Goal: Task Accomplishment & Management: Use online tool/utility

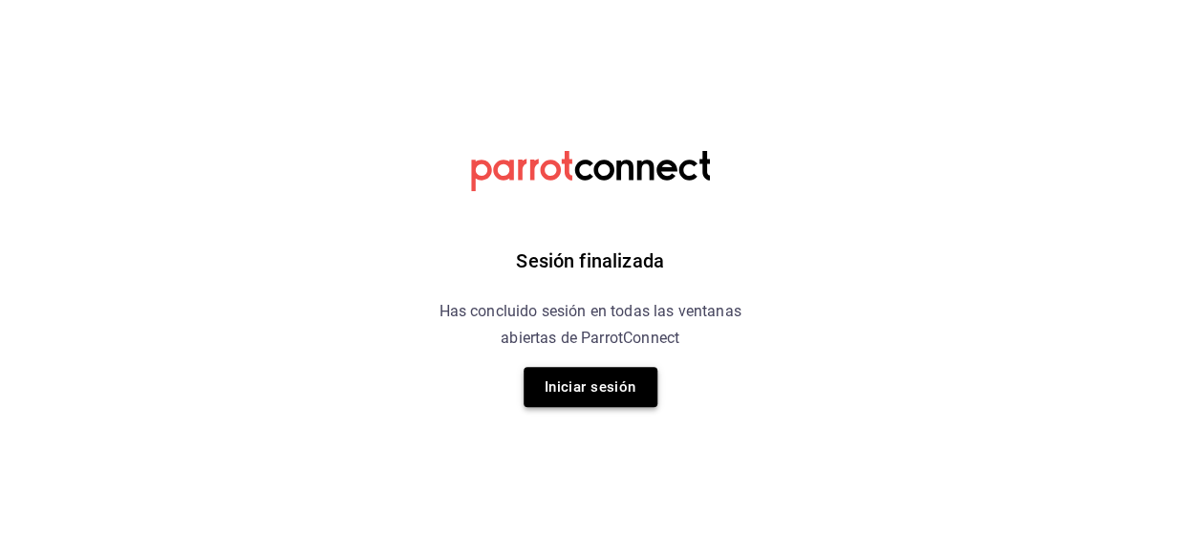
click at [607, 382] on button "Iniciar sesión" at bounding box center [590, 387] width 134 height 40
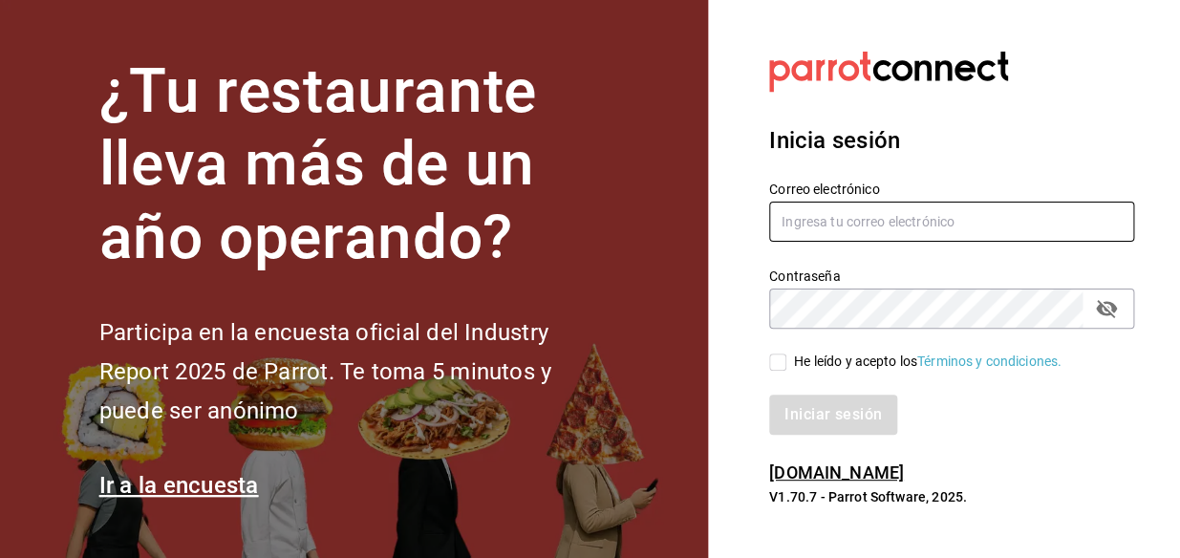
type input "[EMAIL_ADDRESS][DOMAIN_NAME]"
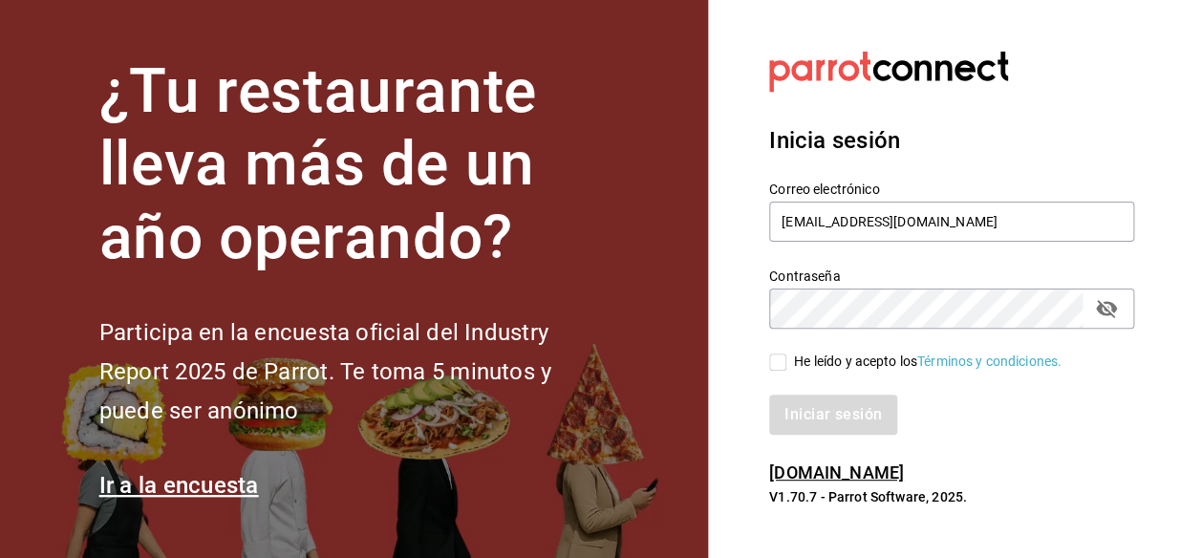
click at [779, 363] on input "He leído y acepto los Términos y condiciones." at bounding box center [777, 361] width 17 height 17
checkbox input "true"
click at [812, 410] on button "Iniciar sesión" at bounding box center [834, 414] width 130 height 40
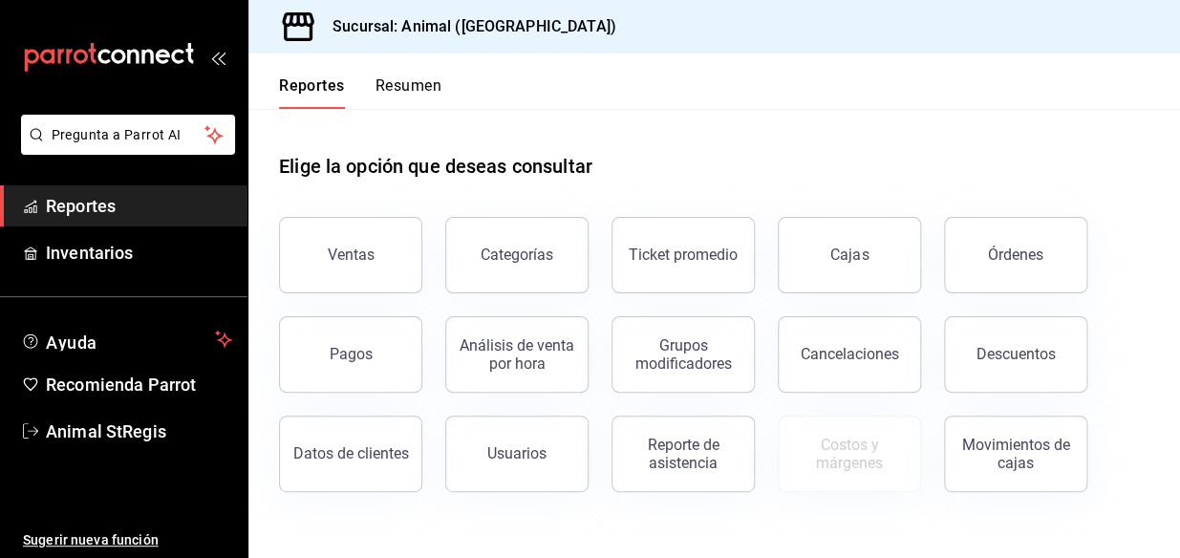
click at [99, 204] on span "Reportes" at bounding box center [139, 206] width 186 height 26
click at [348, 248] on div "Ventas" at bounding box center [351, 254] width 47 height 18
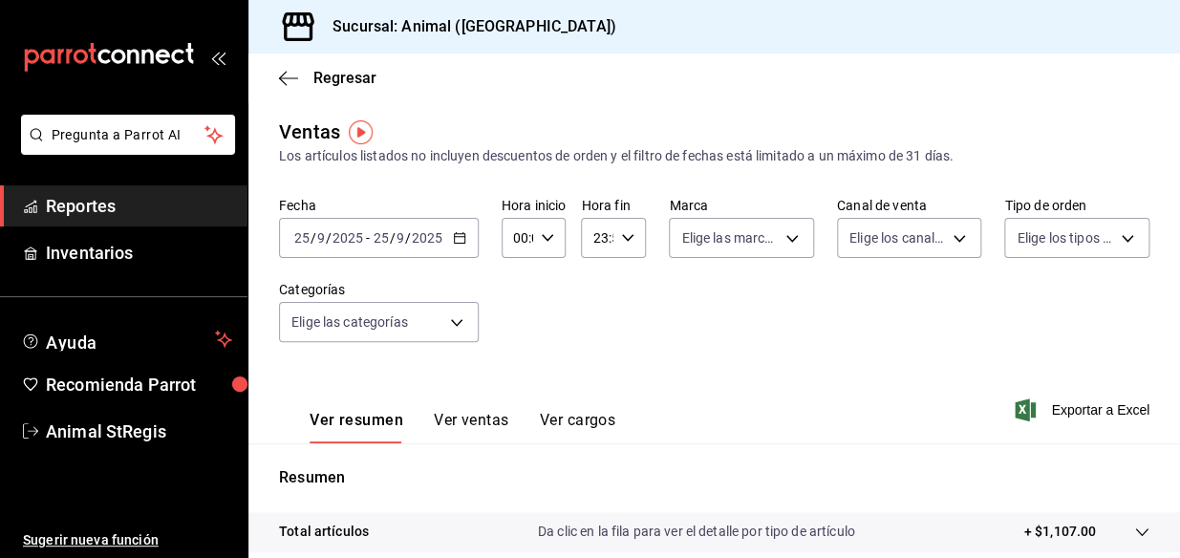
click at [458, 239] on icon "button" at bounding box center [459, 237] width 13 height 13
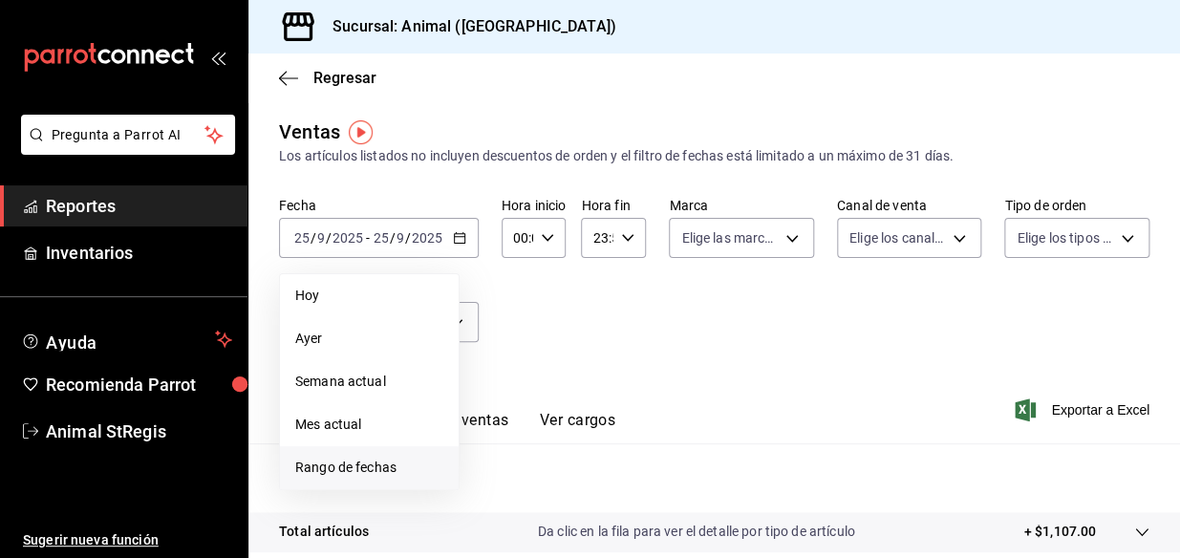
click at [378, 471] on span "Rango de fechas" at bounding box center [369, 468] width 148 height 20
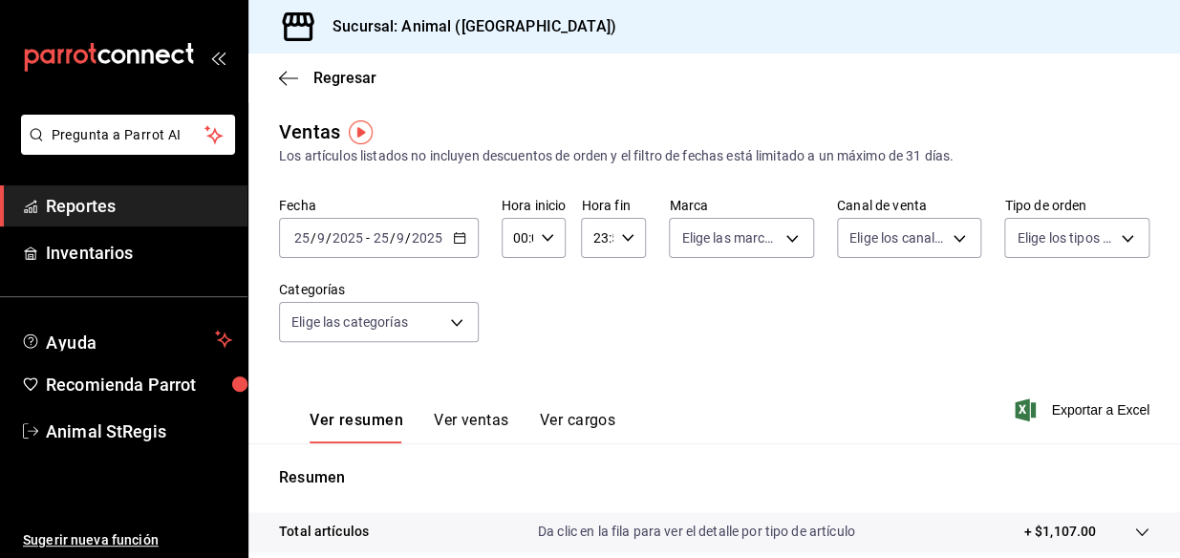
click at [459, 238] on icon "button" at bounding box center [459, 237] width 13 height 13
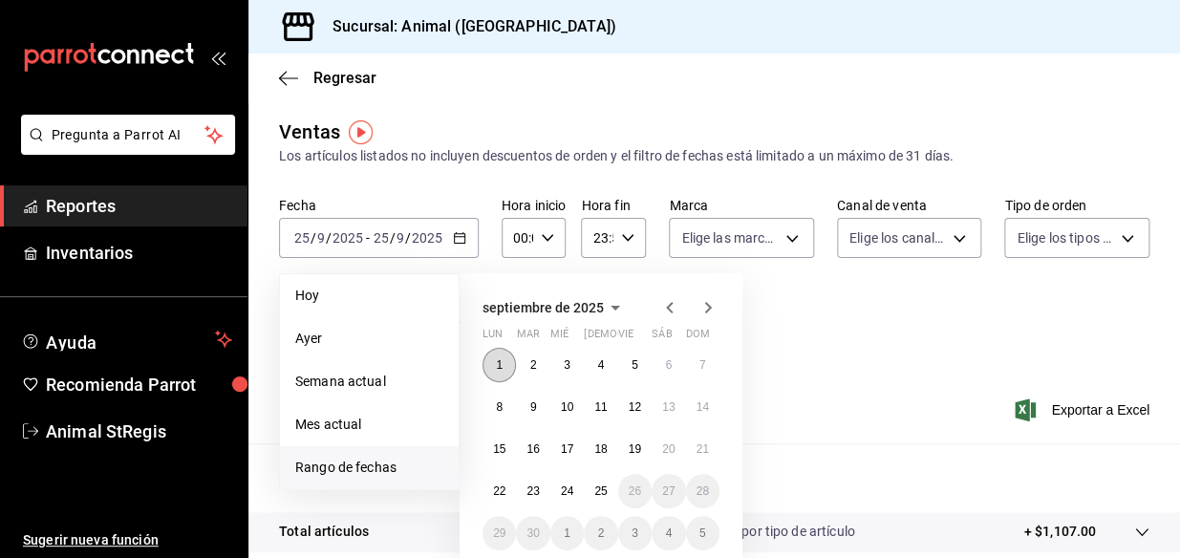
click at [499, 363] on abbr "1" at bounding box center [499, 364] width 7 height 13
click at [606, 496] on abbr "25" at bounding box center [600, 490] width 12 height 13
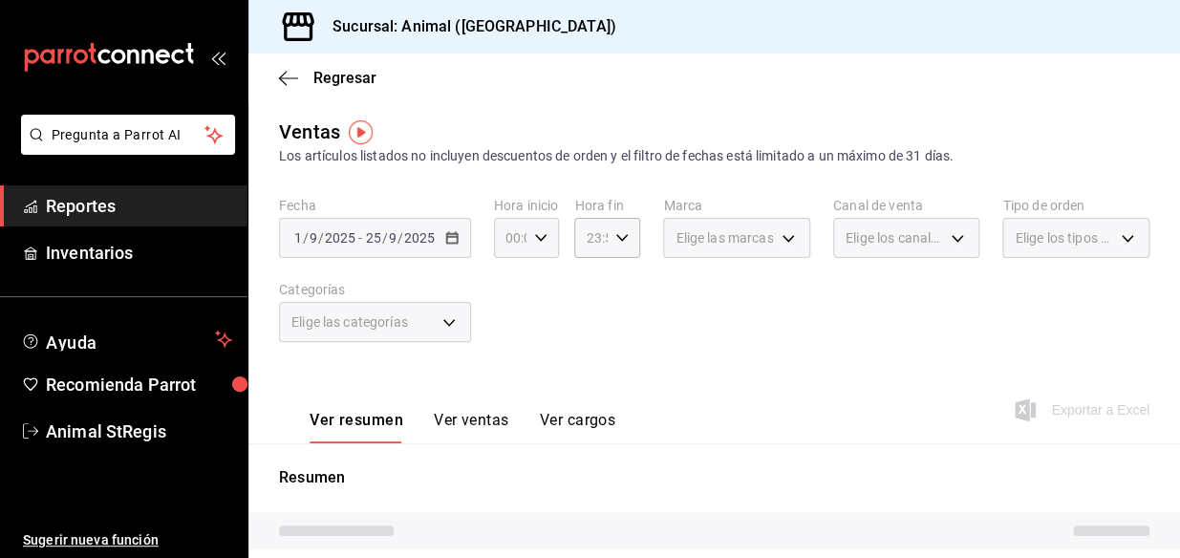
click at [543, 233] on icon "button" at bounding box center [540, 237] width 13 height 13
click at [509, 344] on span "05" at bounding box center [508, 342] width 2 height 15
type input "05:00"
click at [508, 341] on span "05" at bounding box center [508, 342] width 2 height 15
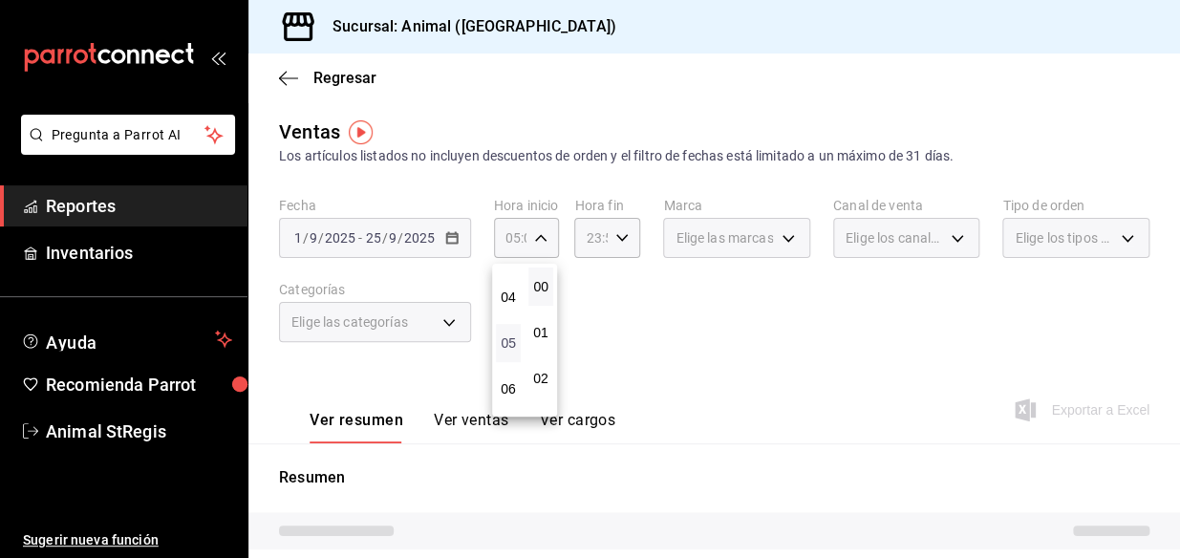
click at [508, 341] on span "05" at bounding box center [508, 342] width 2 height 15
click at [622, 239] on div at bounding box center [590, 279] width 1180 height 558
click at [618, 238] on icon "button" at bounding box center [621, 237] width 13 height 13
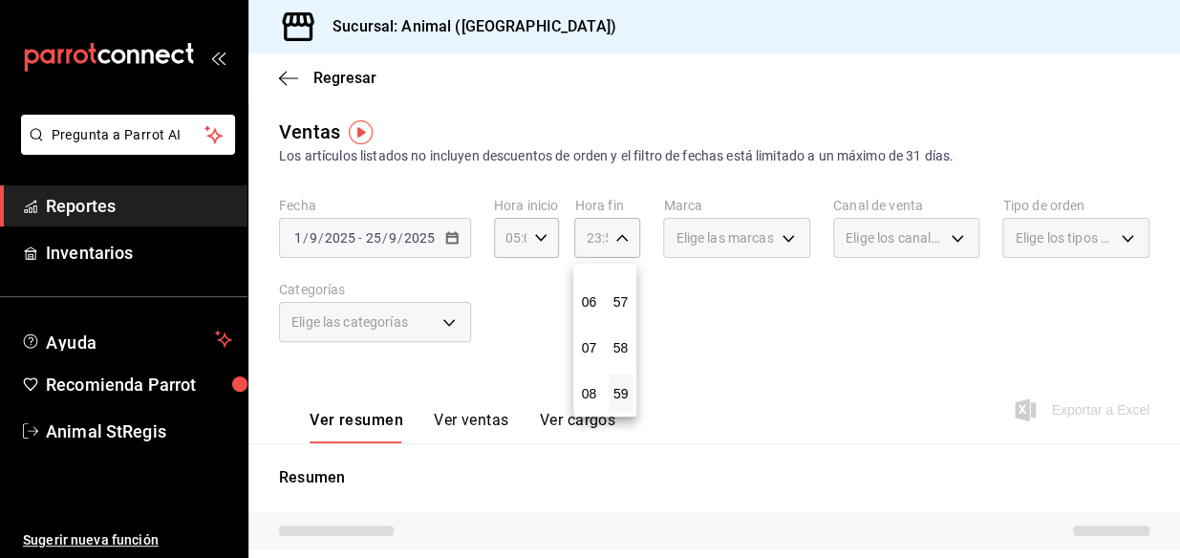
scroll to position [173, 0]
click at [588, 340] on span "05" at bounding box center [588, 342] width 1 height 15
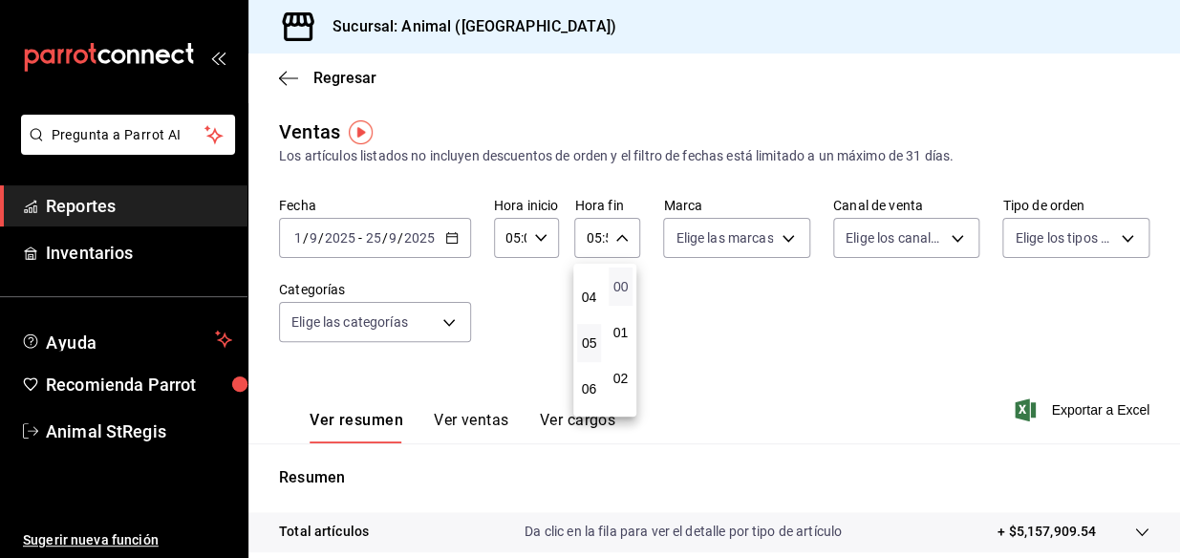
click at [621, 287] on span "00" at bounding box center [620, 286] width 1 height 15
type input "05:00"
click at [777, 288] on div at bounding box center [590, 279] width 1180 height 558
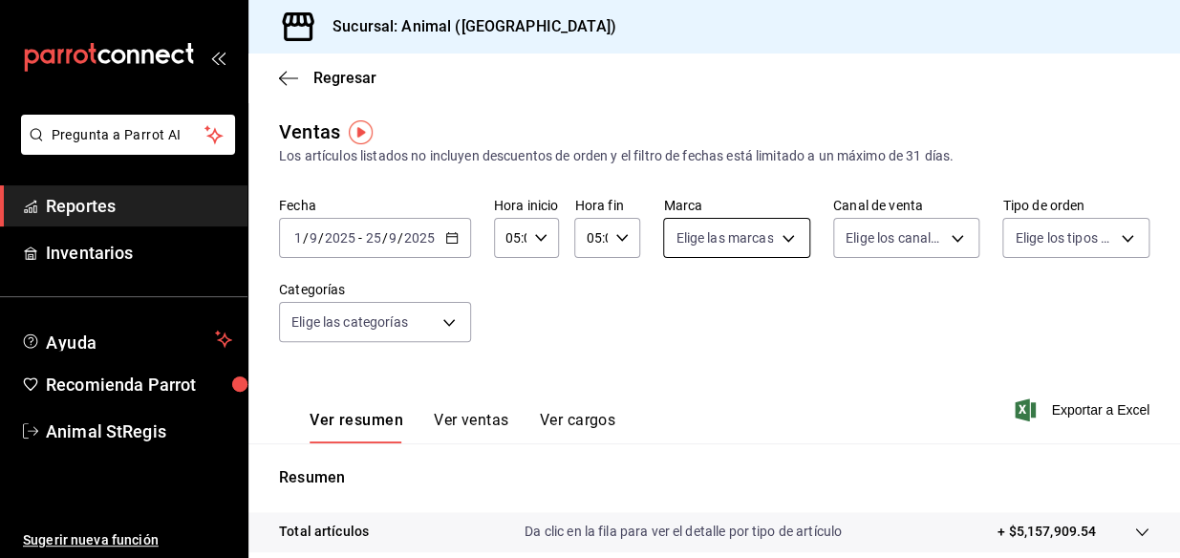
click at [782, 245] on body "Pregunta a Parrot AI Reportes Inventarios Ayuda Recomienda Parrot Animal StRegi…" at bounding box center [590, 279] width 1180 height 558
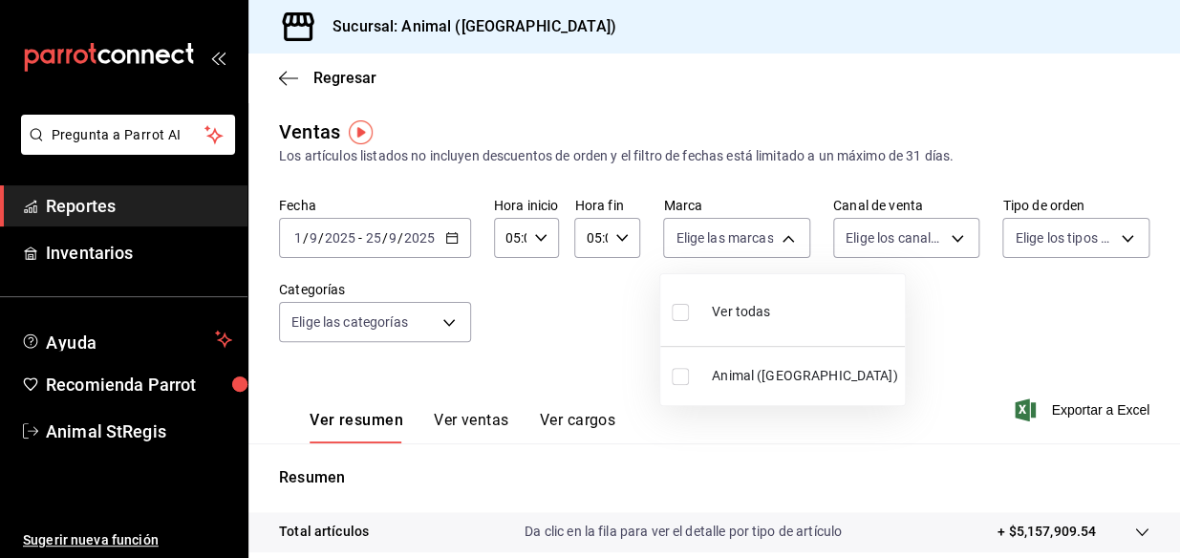
click at [751, 317] on span "Ver todas" at bounding box center [741, 312] width 58 height 20
type input "3f39fcdc-c8c4-4fff-883a-47b345d9391c"
checkbox input "true"
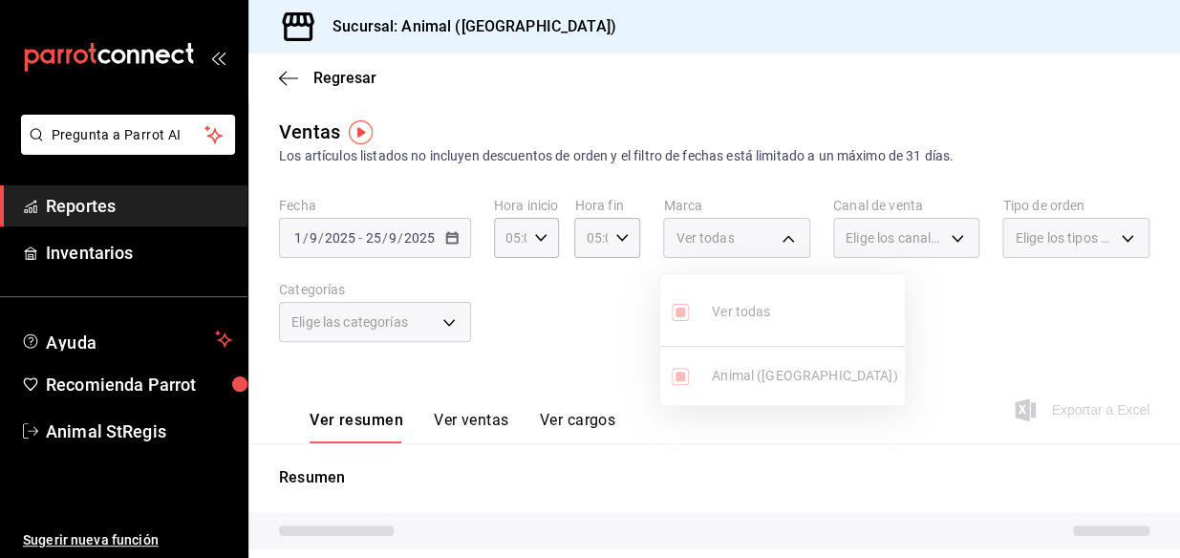
click at [945, 236] on div at bounding box center [590, 279] width 1180 height 558
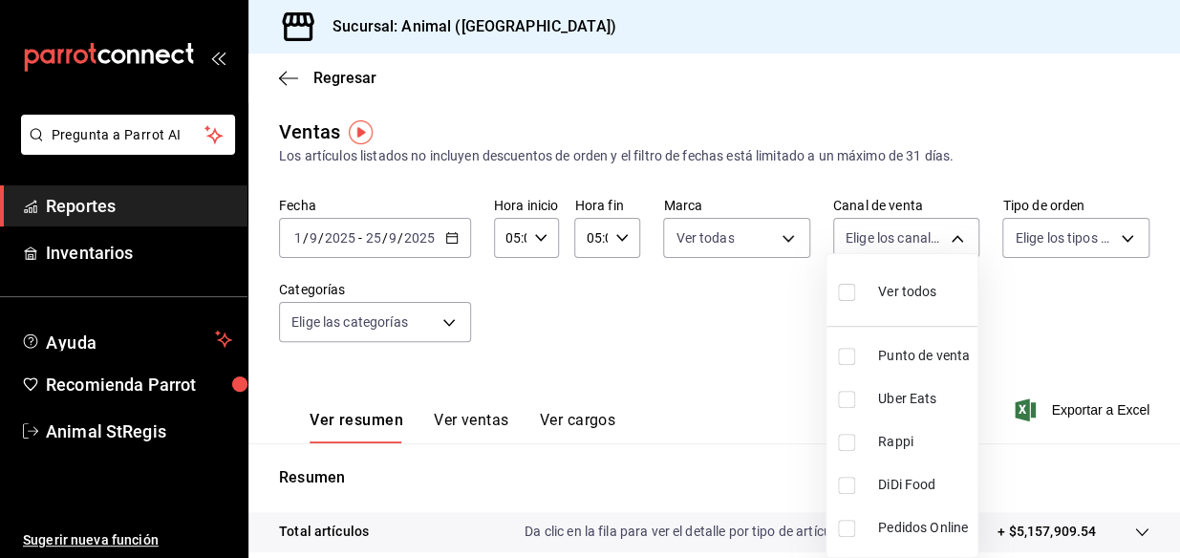
click at [945, 236] on body "Pregunta a Parrot AI Reportes Inventarios Ayuda Recomienda Parrot Animal StRegi…" at bounding box center [590, 279] width 1180 height 558
click at [900, 293] on span "Ver todos" at bounding box center [907, 292] width 58 height 20
type input "PARROT,UBER_EATS,RAPPI,DIDI_FOOD,ONLINE"
checkbox input "true"
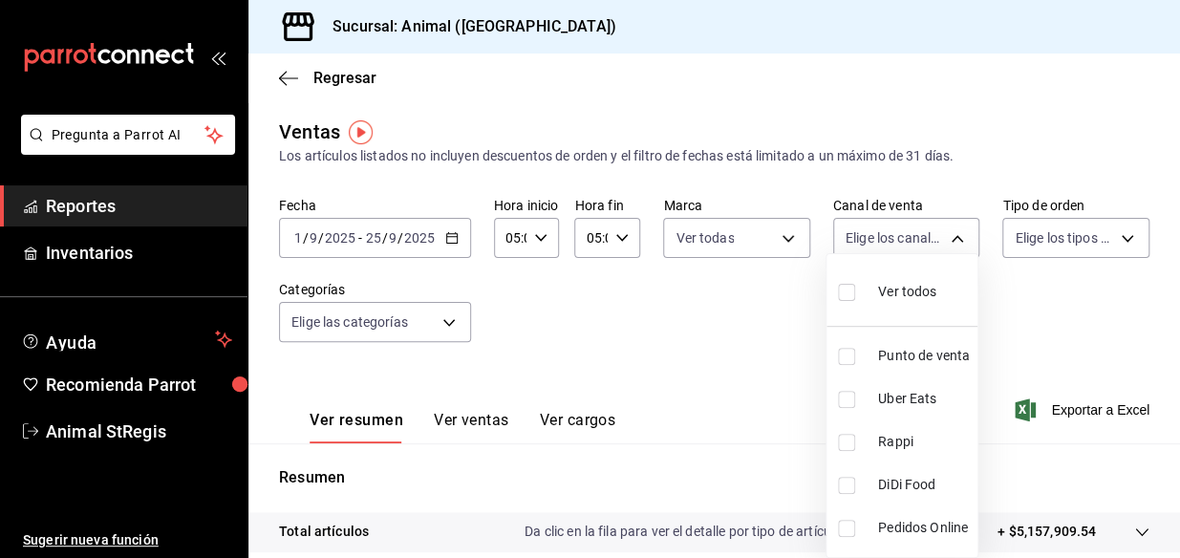
checkbox input "true"
click at [1116, 234] on div at bounding box center [590, 279] width 1180 height 558
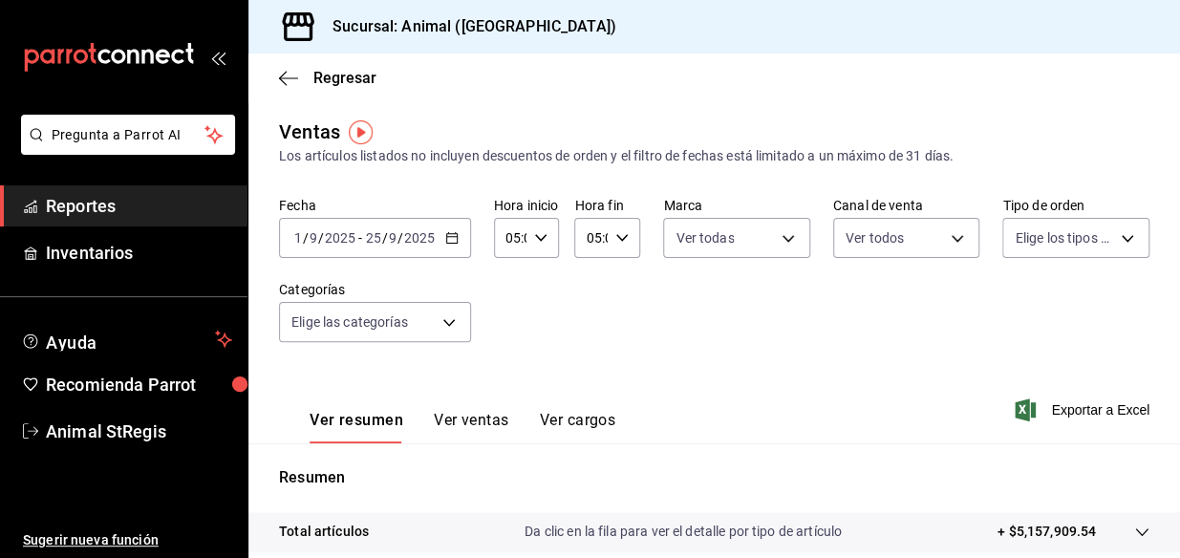
click at [1116, 234] on body "Pregunta a Parrot AI Reportes Inventarios Ayuda Recomienda Parrot Animal StRegi…" at bounding box center [590, 279] width 1180 height 558
click at [1019, 309] on input "checkbox" at bounding box center [1012, 312] width 17 height 17
checkbox input "true"
type input "3f245141-8cb2-4099-bf0f-bc16ed99609a,be50bec9-a7ef-41cc-9154-7015b9ad380c,EXTER…"
checkbox input "true"
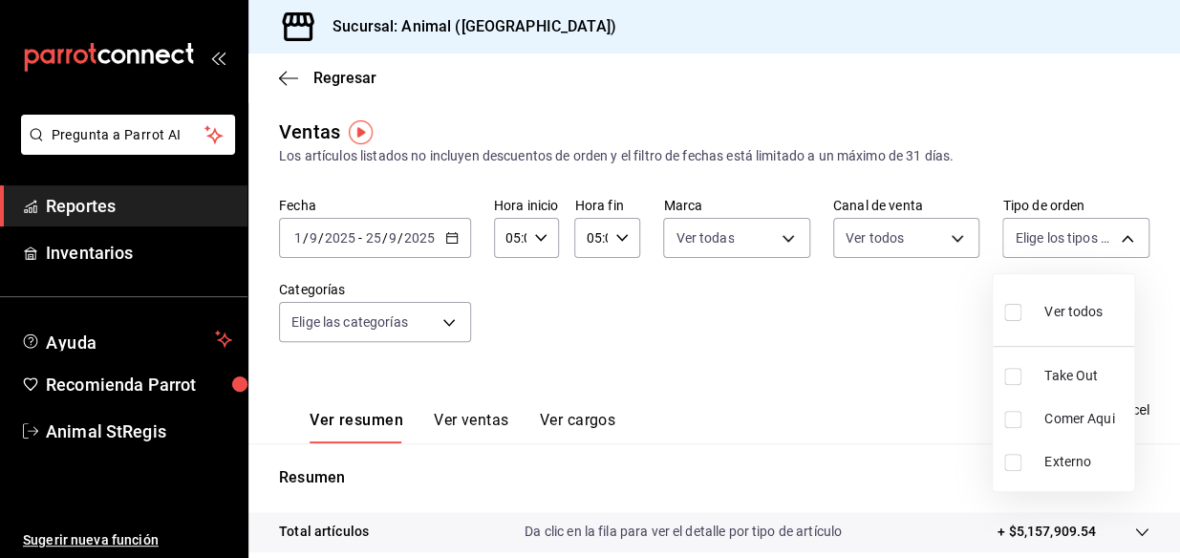
checkbox input "true"
click at [445, 322] on div at bounding box center [590, 279] width 1180 height 558
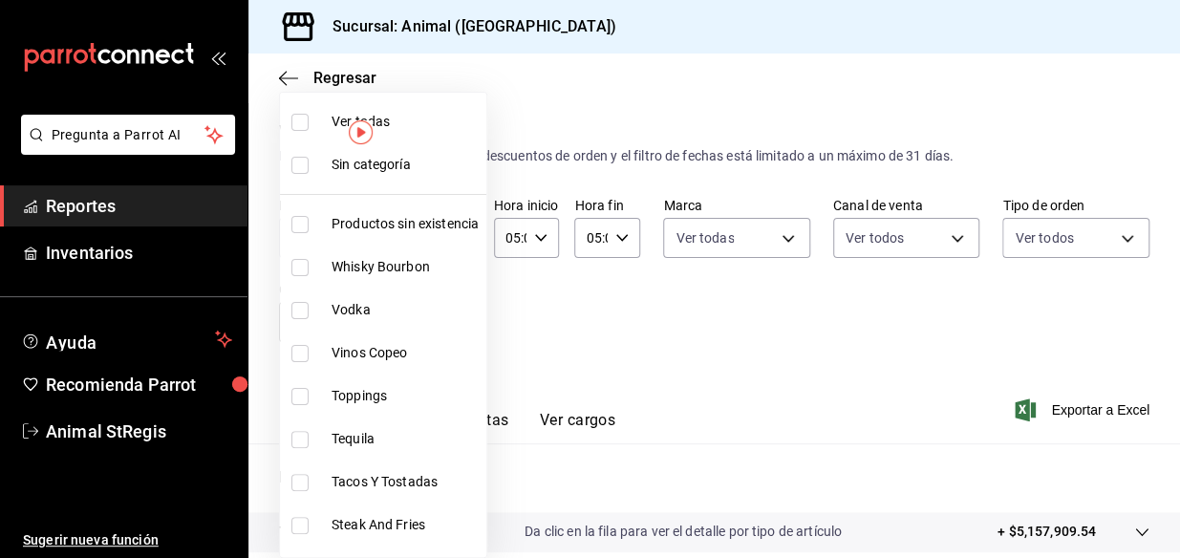
click at [446, 322] on body "Pregunta a Parrot AI Reportes Inventarios Ayuda Recomienda Parrot Animal StRegi…" at bounding box center [590, 279] width 1180 height 558
click at [299, 126] on input "checkbox" at bounding box center [299, 122] width 17 height 17
checkbox input "true"
type input "ab590da7-d0c4-47a8-ac4f-44aecaaca930,928f1d8c-49b4-4cad-a5c8-35f7885dcb7c,2440b…"
checkbox input "true"
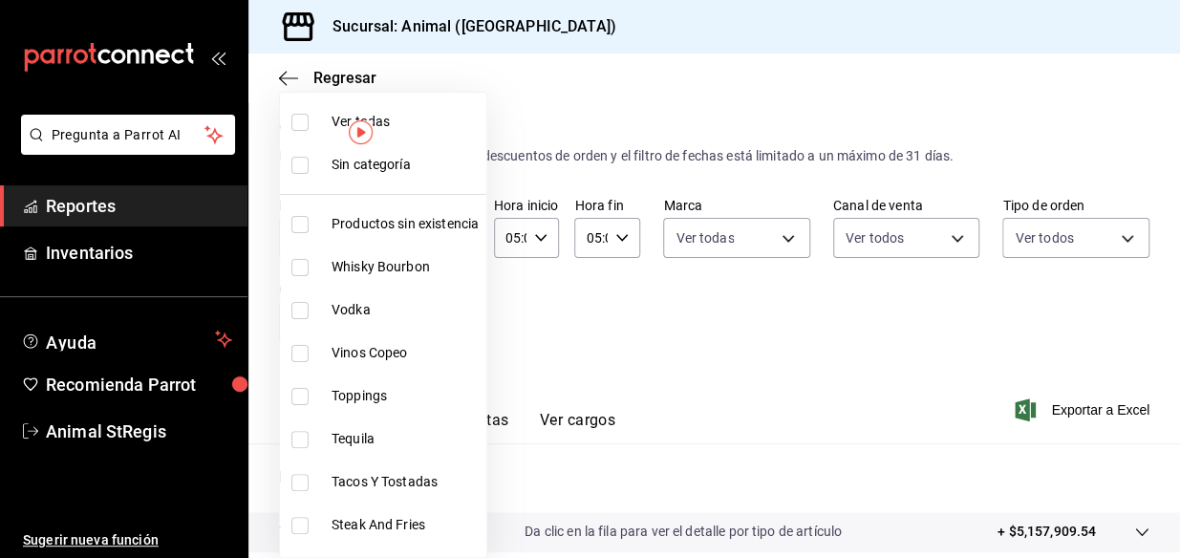
checkbox input "true"
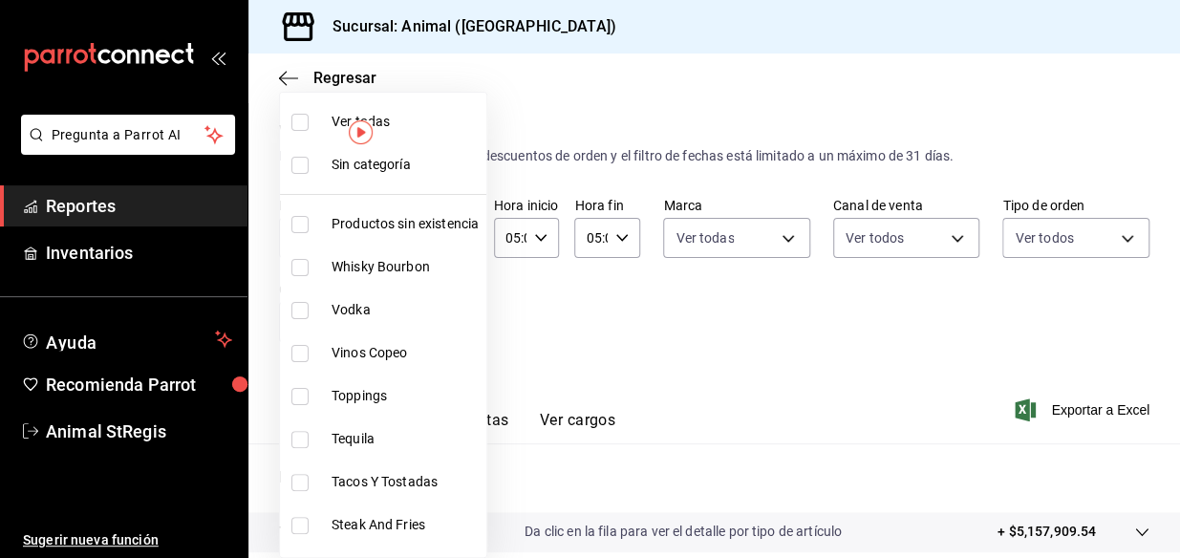
checkbox input "true"
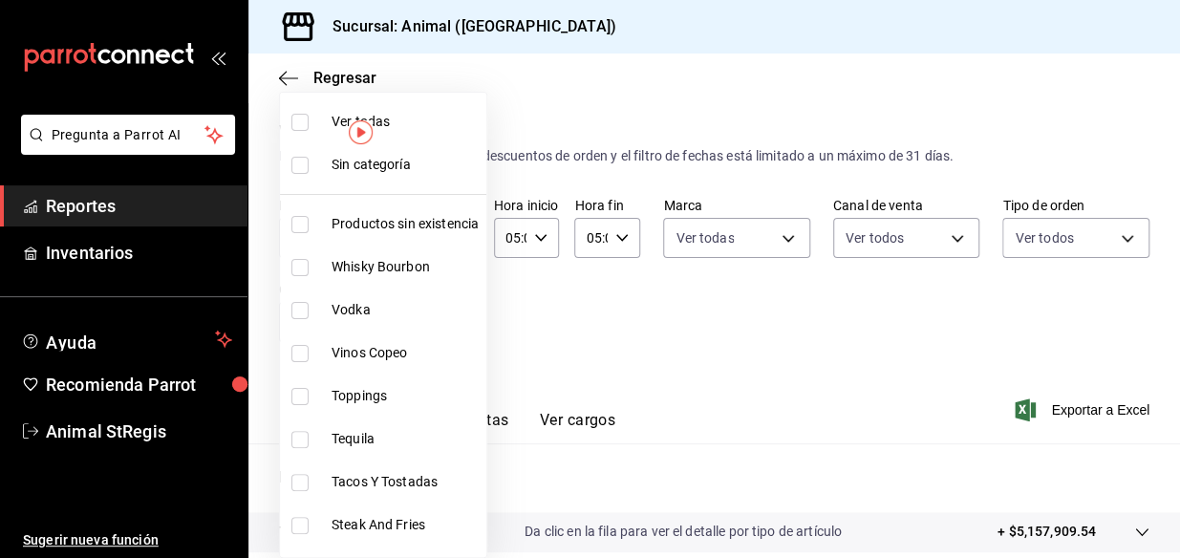
checkbox input "true"
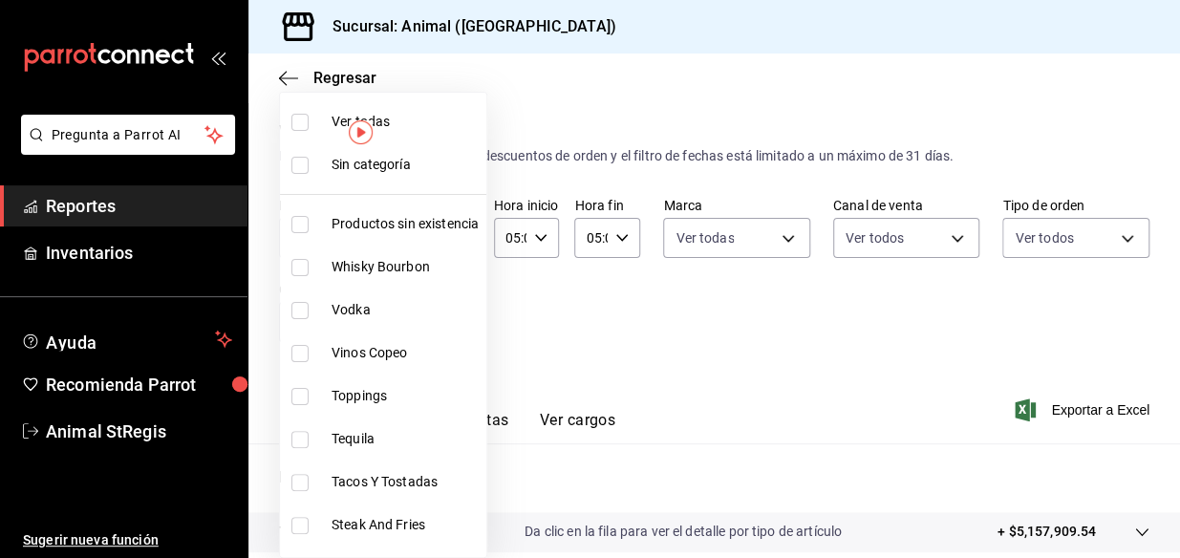
checkbox input "true"
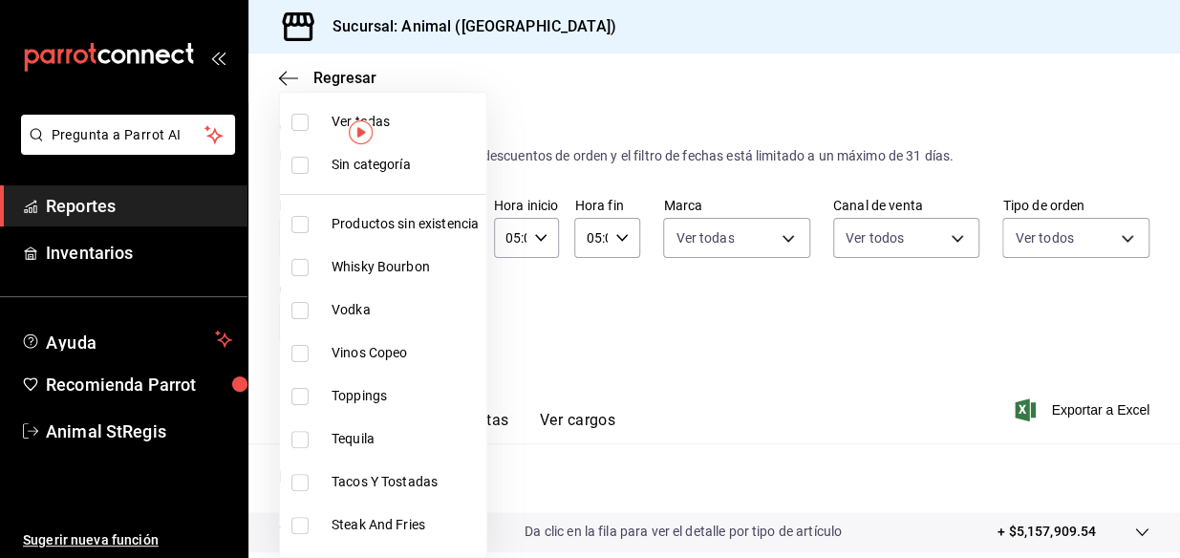
checkbox input "true"
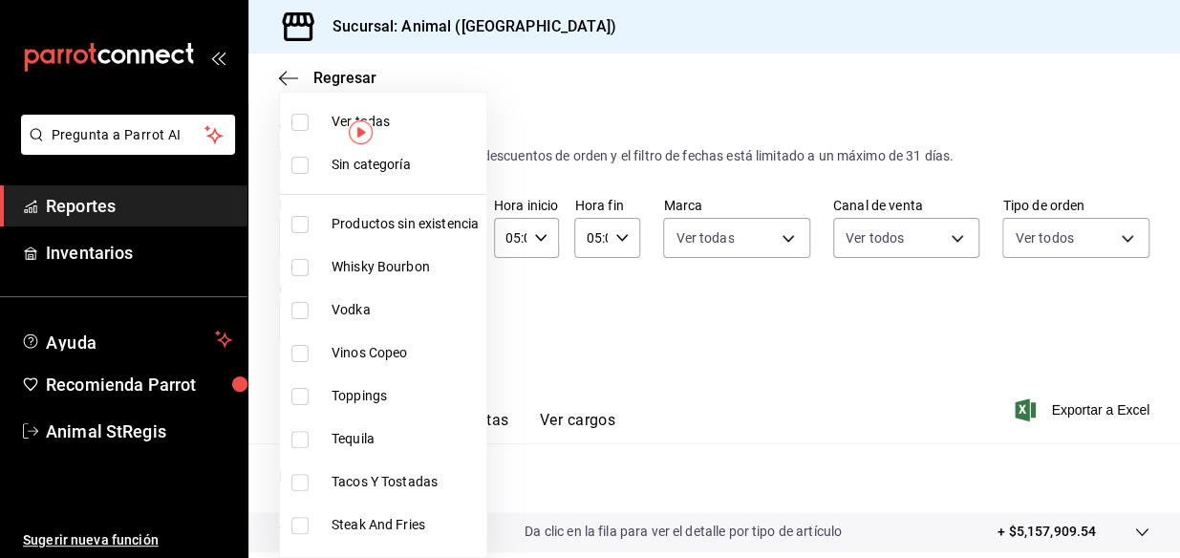
checkbox input "true"
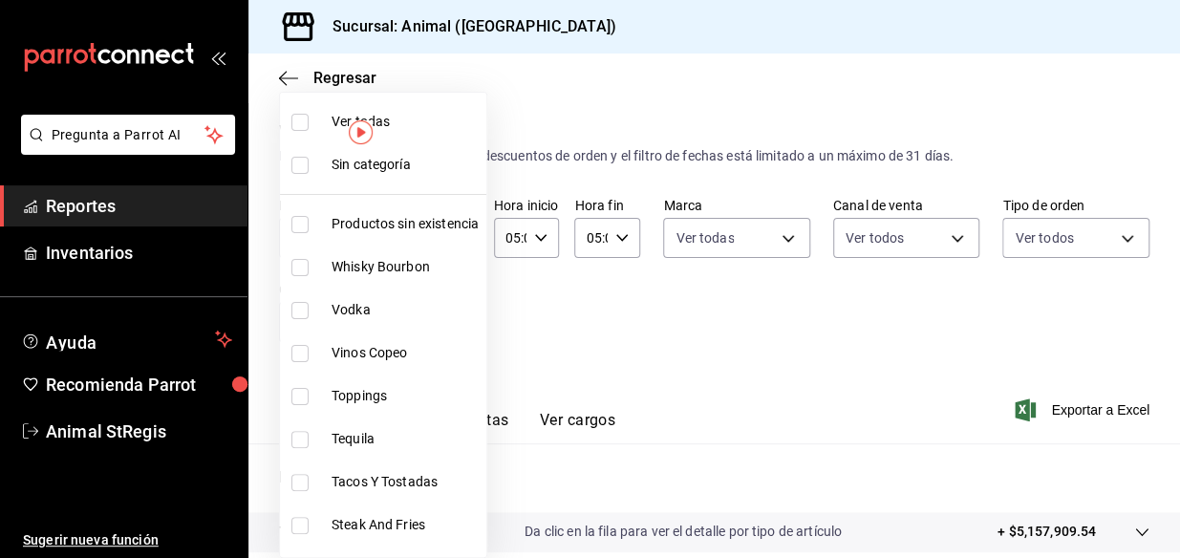
checkbox input "true"
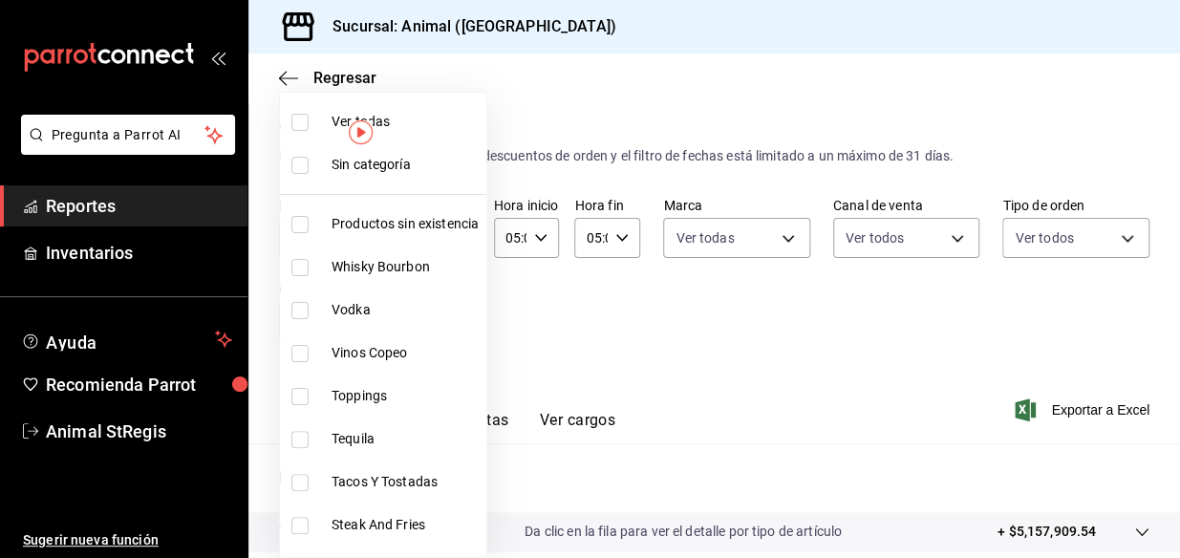
checkbox input "true"
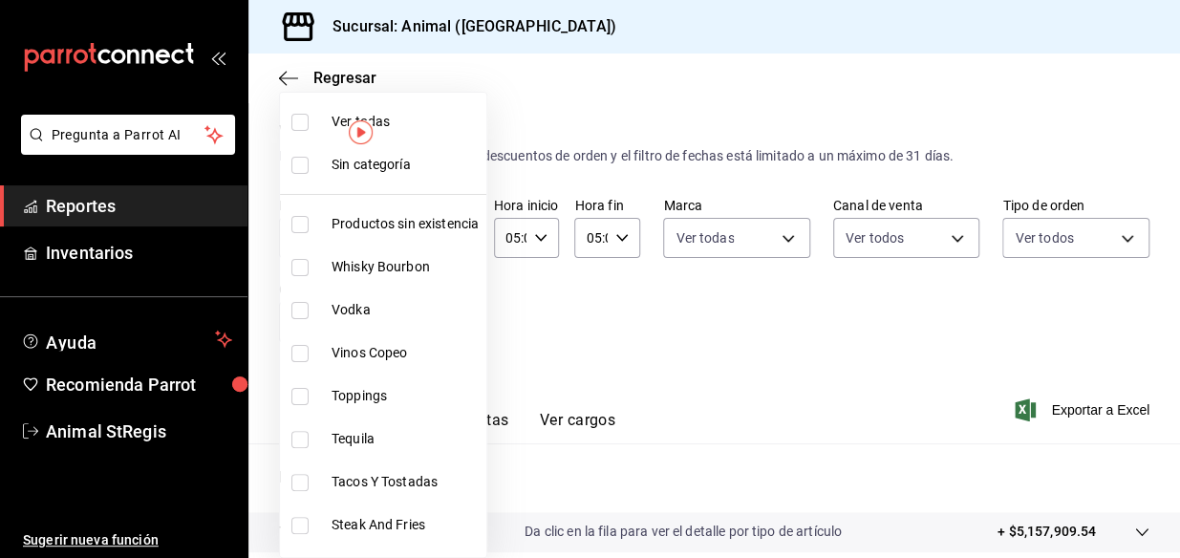
checkbox input "true"
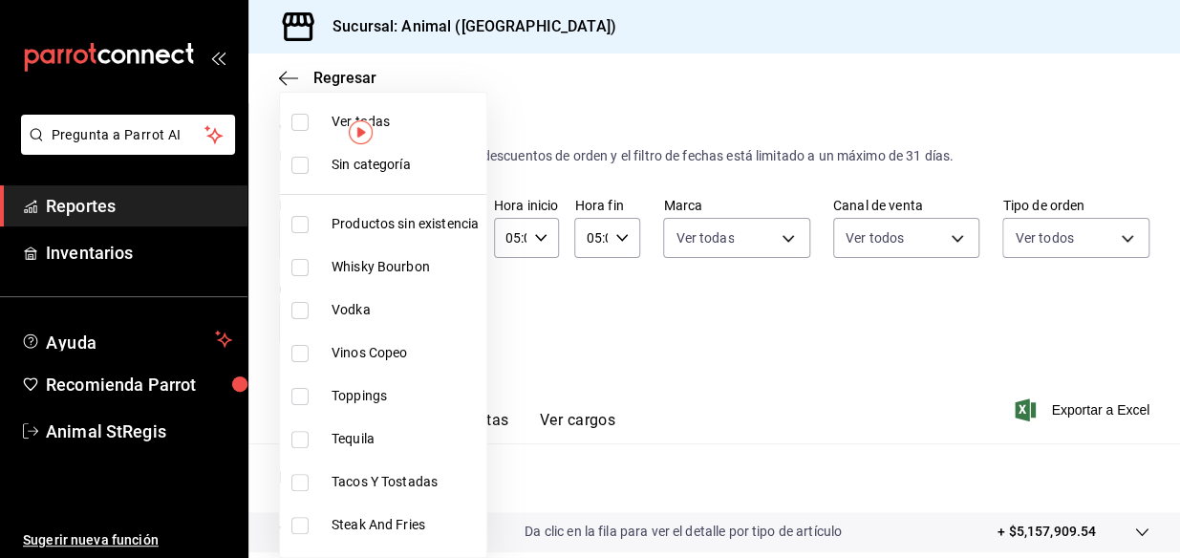
checkbox input "true"
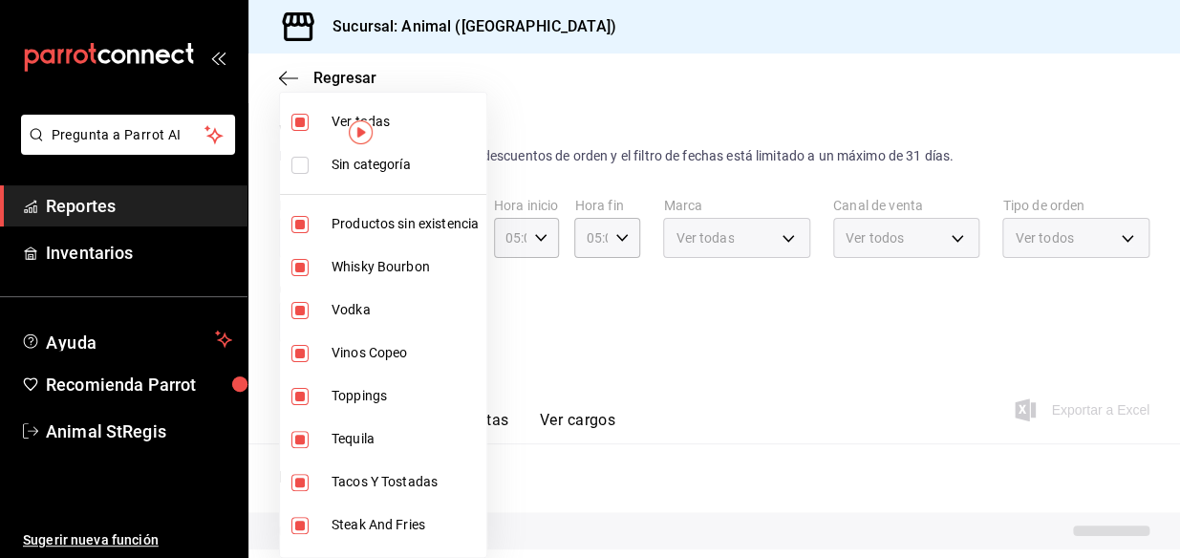
click at [606, 335] on div at bounding box center [590, 279] width 1180 height 558
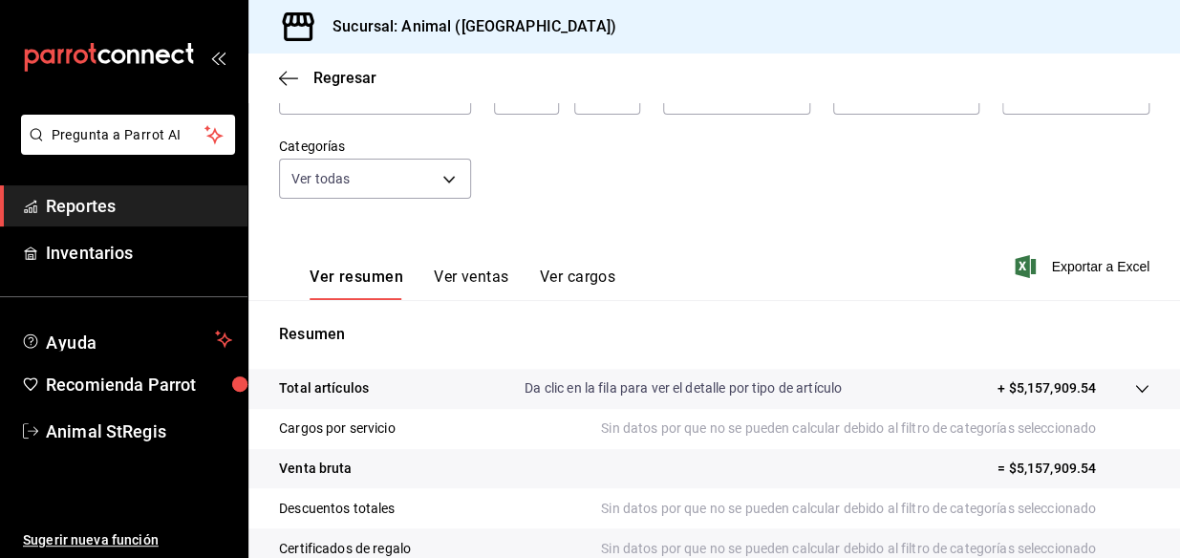
scroll to position [173, 0]
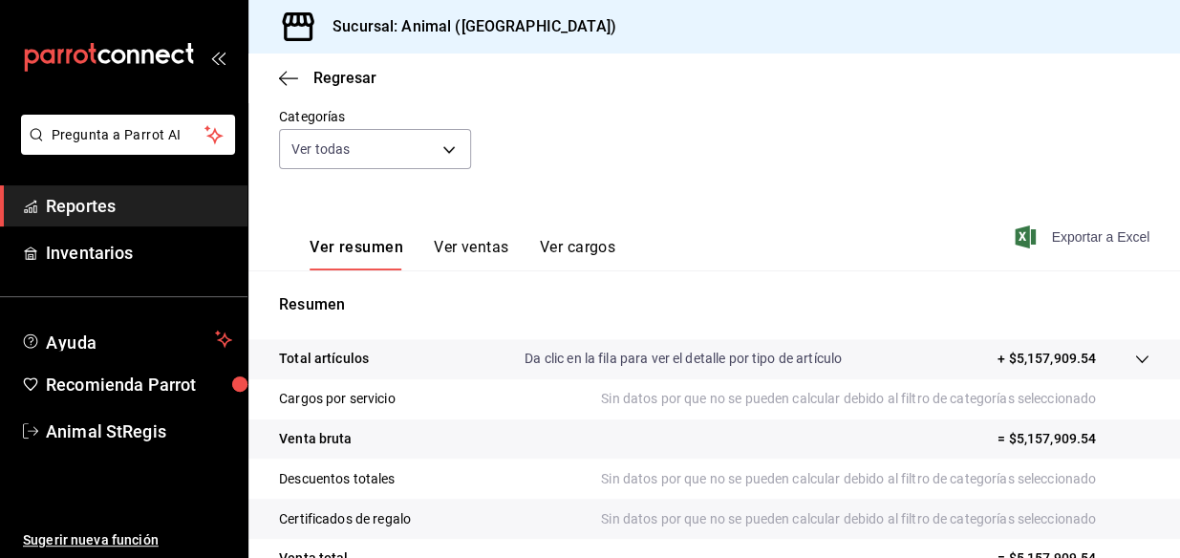
click at [1062, 232] on span "Exportar a Excel" at bounding box center [1083, 236] width 131 height 23
